Goal: Check status: Check status

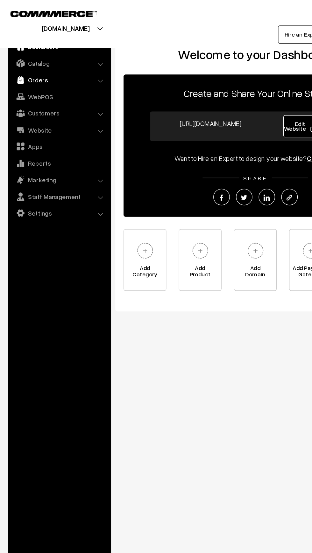
click at [21, 67] on link "Orders" at bounding box center [46, 61] width 76 height 11
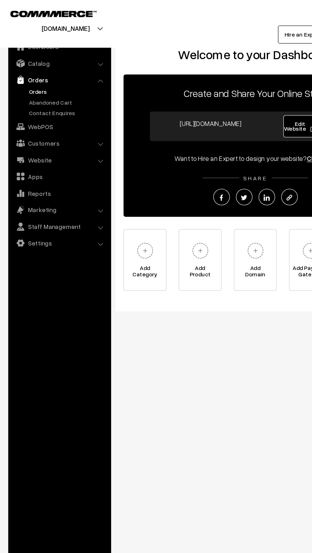
click at [25, 71] on link "Orders" at bounding box center [52, 70] width 63 height 7
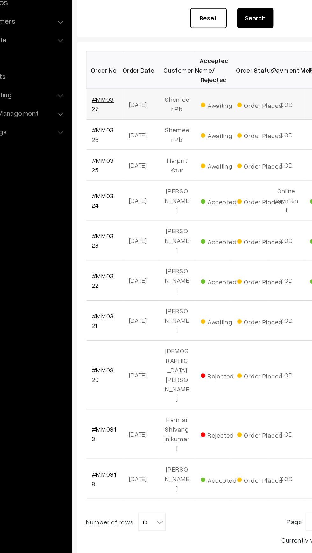
click at [115, 168] on link "#MM0327" at bounding box center [108, 169] width 16 height 12
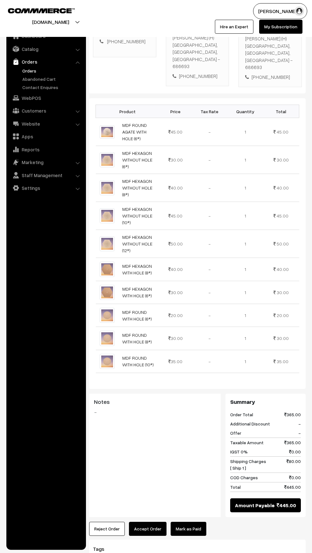
scroll to position [190, 0]
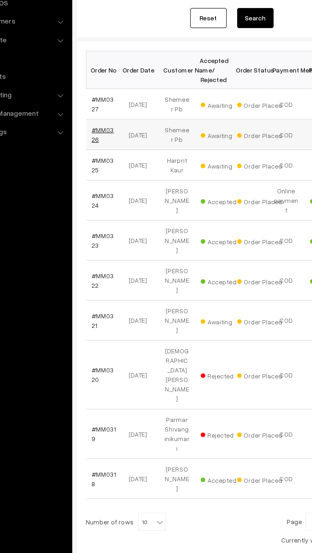
click at [104, 188] on link "#MM0326" at bounding box center [108, 190] width 16 height 12
